Goal: Information Seeking & Learning: Learn about a topic

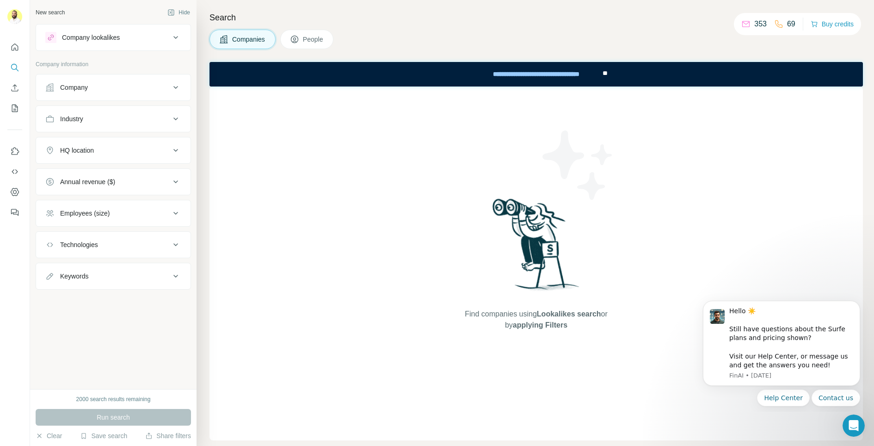
click at [84, 92] on button "Company" at bounding box center [113, 87] width 154 height 22
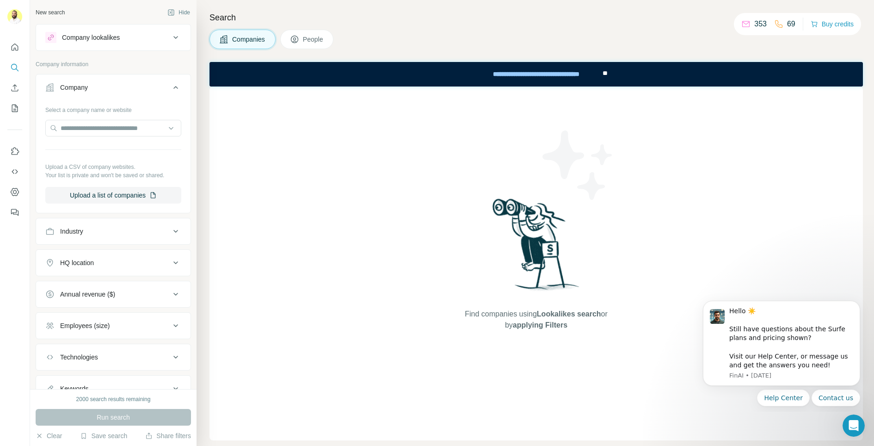
click at [114, 227] on div "Industry" at bounding box center [107, 231] width 125 height 9
click at [308, 35] on span "People" at bounding box center [313, 39] width 21 height 9
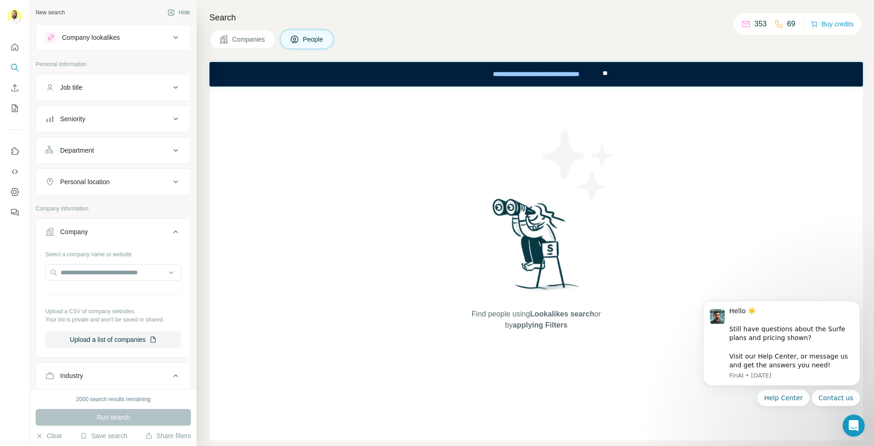
click at [240, 37] on span "Companies" at bounding box center [249, 39] width 34 height 9
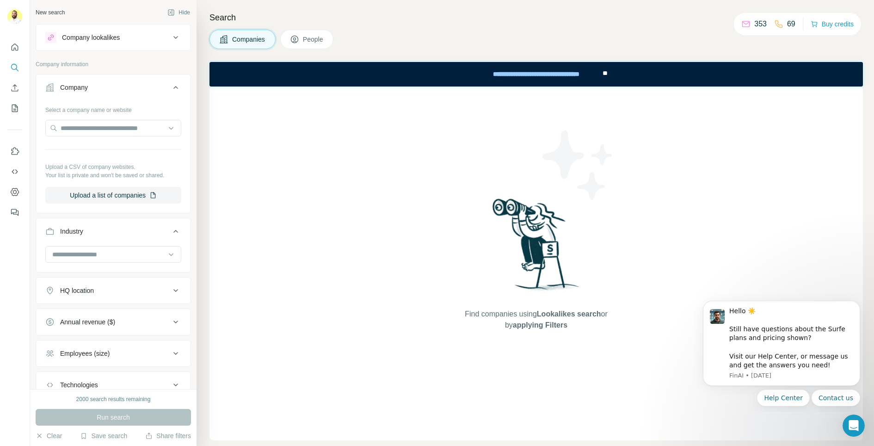
click at [127, 35] on div "Company lookalikes" at bounding box center [107, 37] width 125 height 11
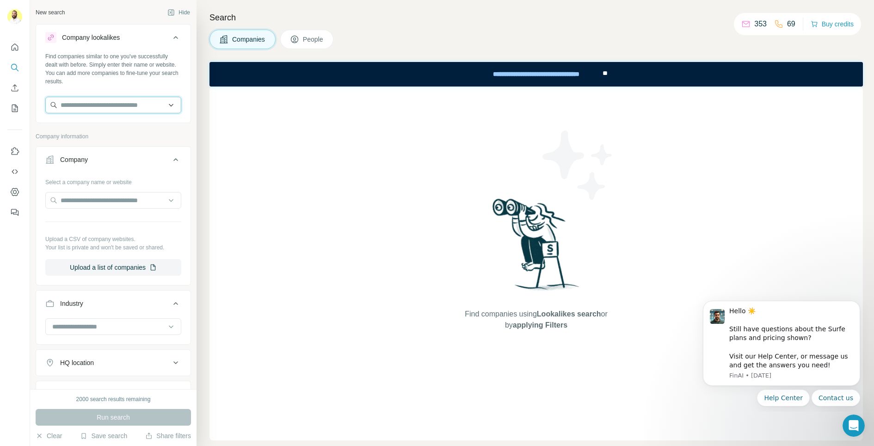
click at [89, 108] on input "text" at bounding box center [113, 105] width 136 height 17
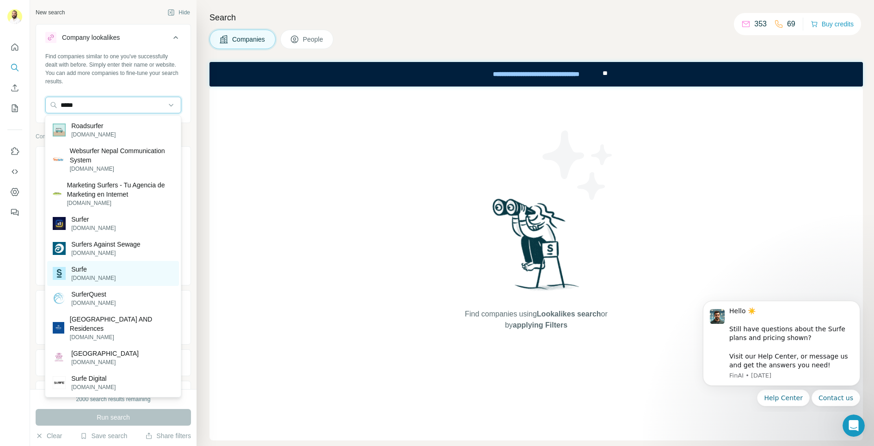
type input "*****"
click at [74, 268] on p "Surfe" at bounding box center [93, 268] width 44 height 9
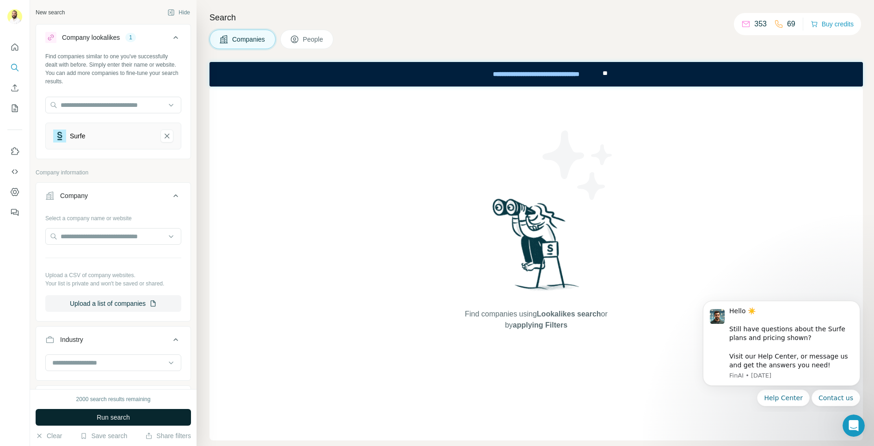
click at [80, 418] on button "Run search" at bounding box center [113, 417] width 155 height 17
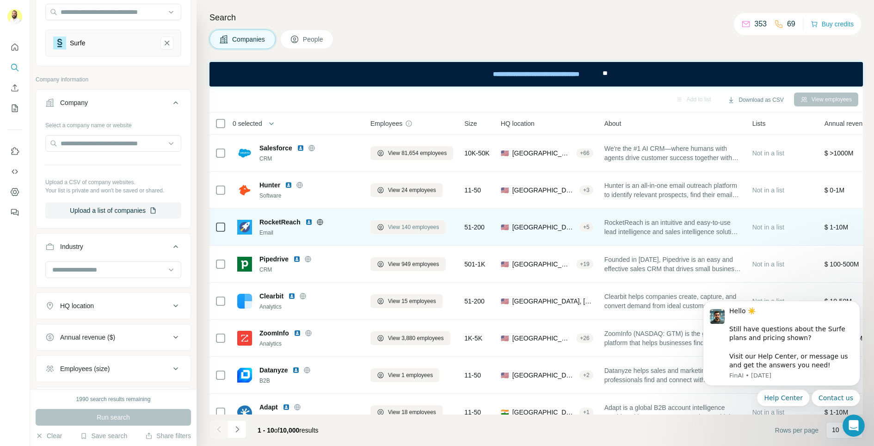
click at [408, 226] on span "View 140 employees" at bounding box center [413, 227] width 51 height 8
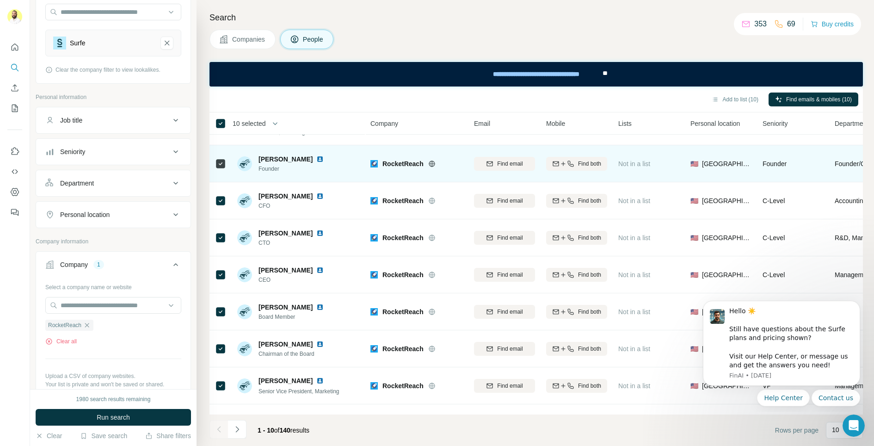
scroll to position [31, 0]
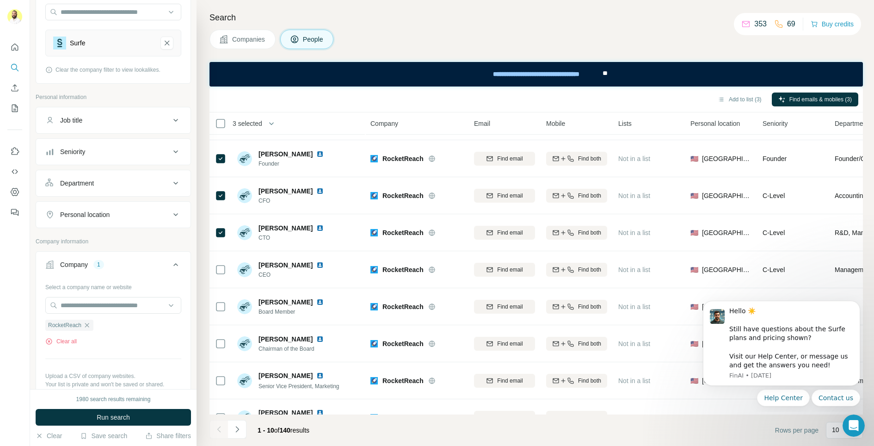
click at [250, 39] on span "Companies" at bounding box center [249, 39] width 34 height 9
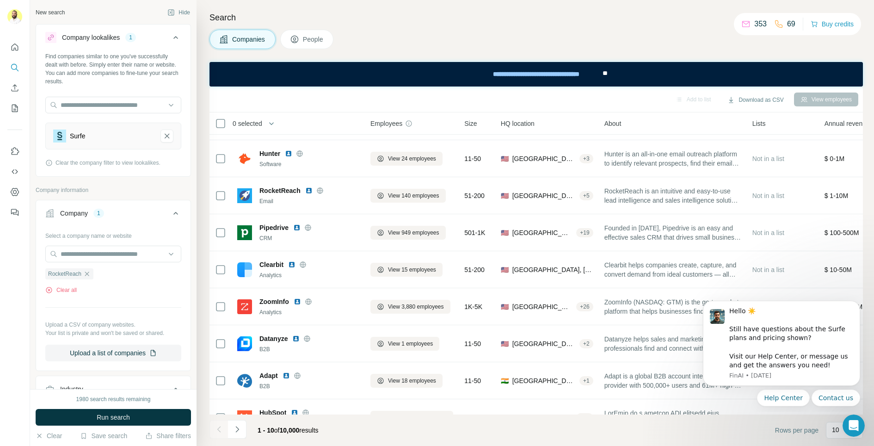
click at [299, 55] on div "Search Companies People Add to list Download as CSV View employees 0 selected C…" at bounding box center [534, 223] width 677 height 446
